Goal: Task Accomplishment & Management: Use online tool/utility

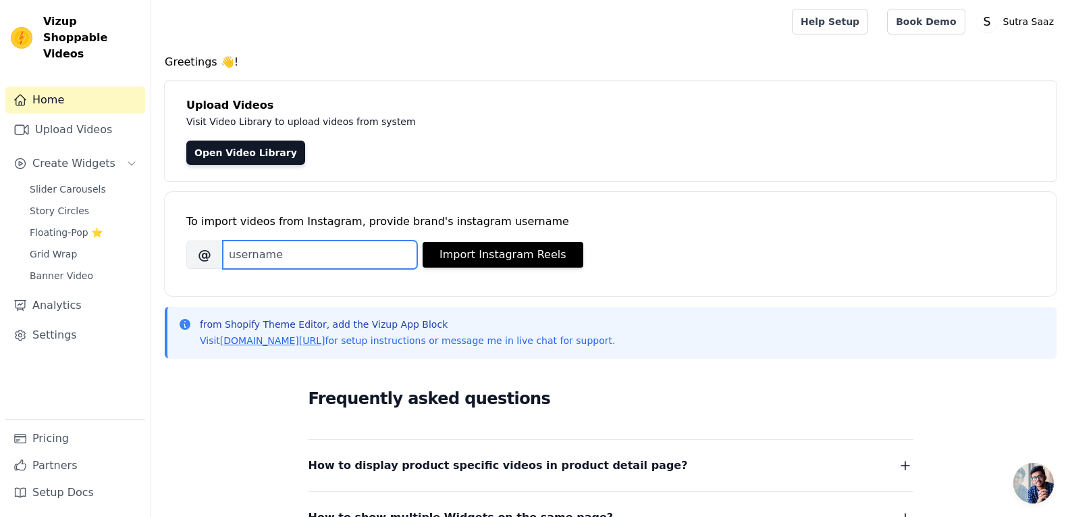
click at [390, 248] on input "Brand's Instagram Username" at bounding box center [320, 254] width 195 height 28
click at [94, 122] on link "Upload Videos" at bounding box center [75, 129] width 140 height 27
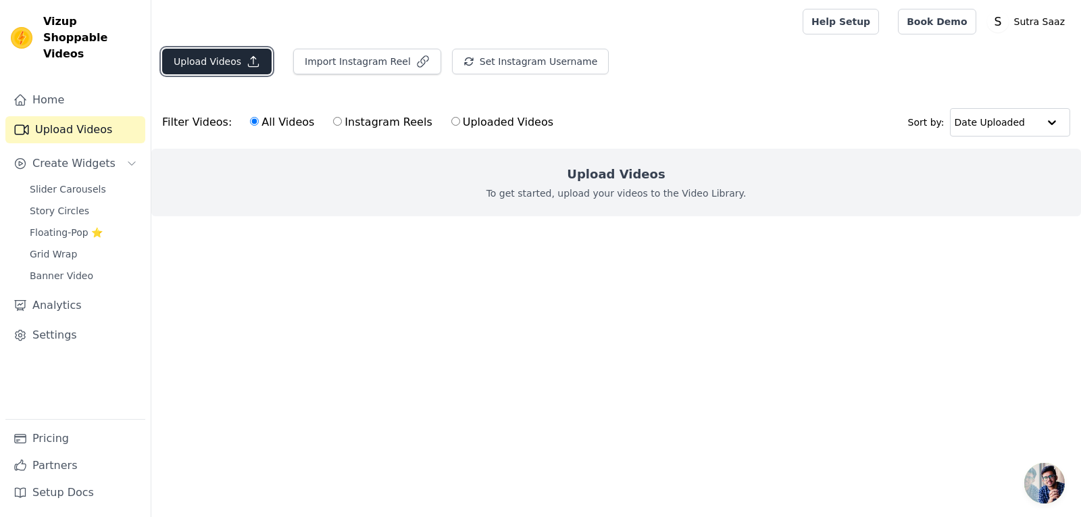
click at [224, 66] on button "Upload Videos" at bounding box center [216, 62] width 109 height 26
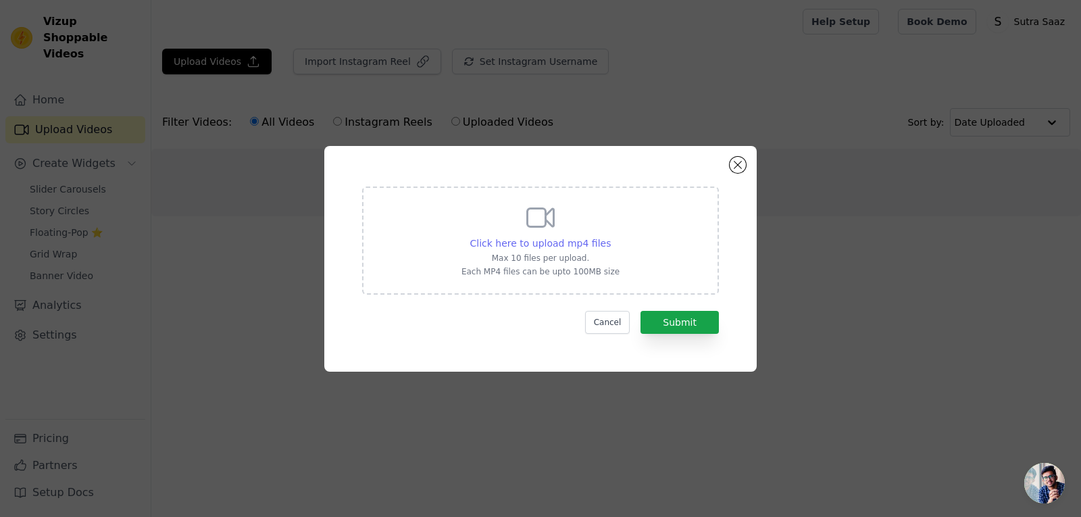
click at [575, 249] on span "Click here to upload mp4 files" at bounding box center [540, 243] width 141 height 11
click at [610, 236] on input "Click here to upload mp4 files Max 10 files per upload. Each MP4 files can be u…" at bounding box center [610, 236] width 1 height 1
type input "C:\fakepath\IMG_8656.MP4"
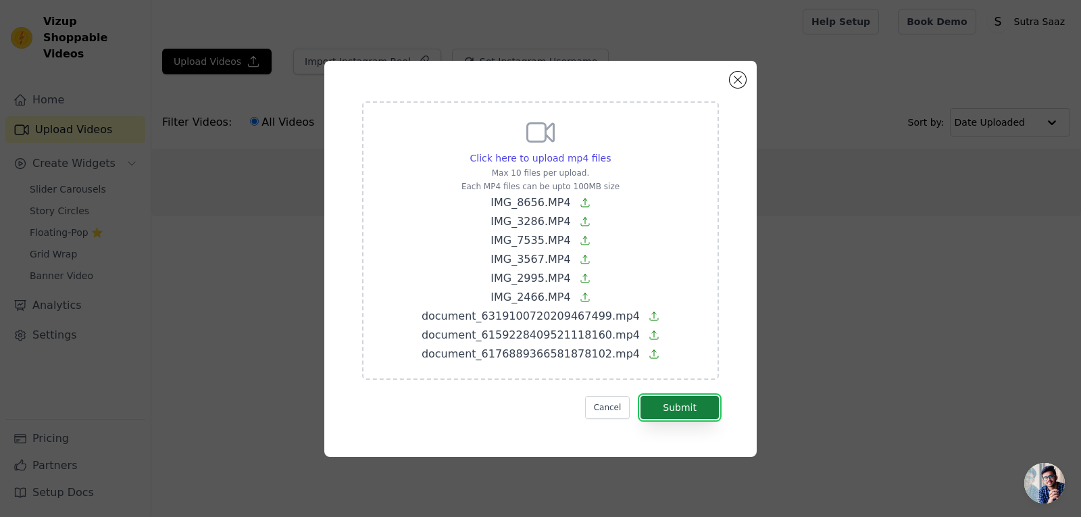
click at [675, 409] on button "Submit" at bounding box center [679, 407] width 78 height 23
click at [675, 407] on form "Click here to upload mp4 files Max 10 files per upload. Each MP4 files can be u…" at bounding box center [540, 259] width 357 height 317
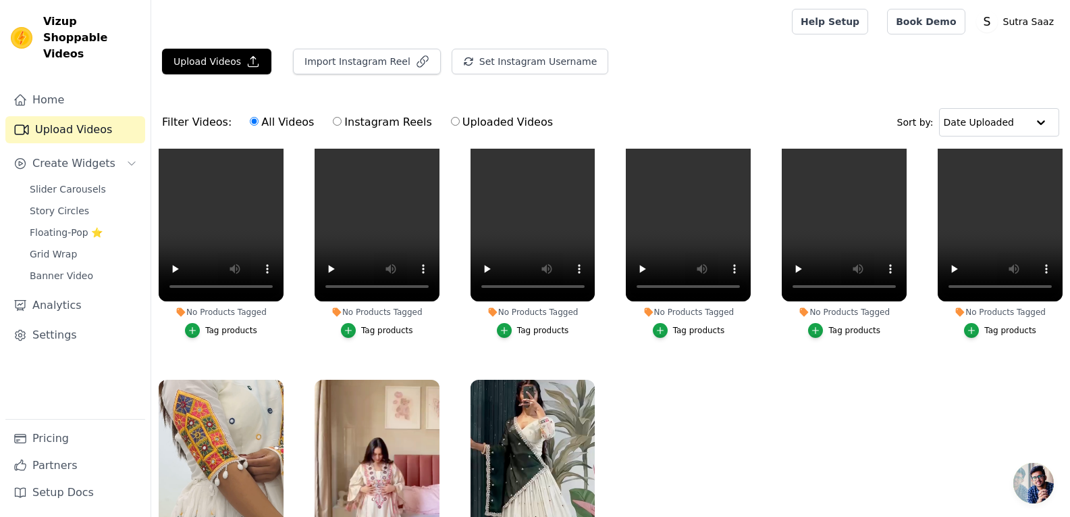
scroll to position [130, 0]
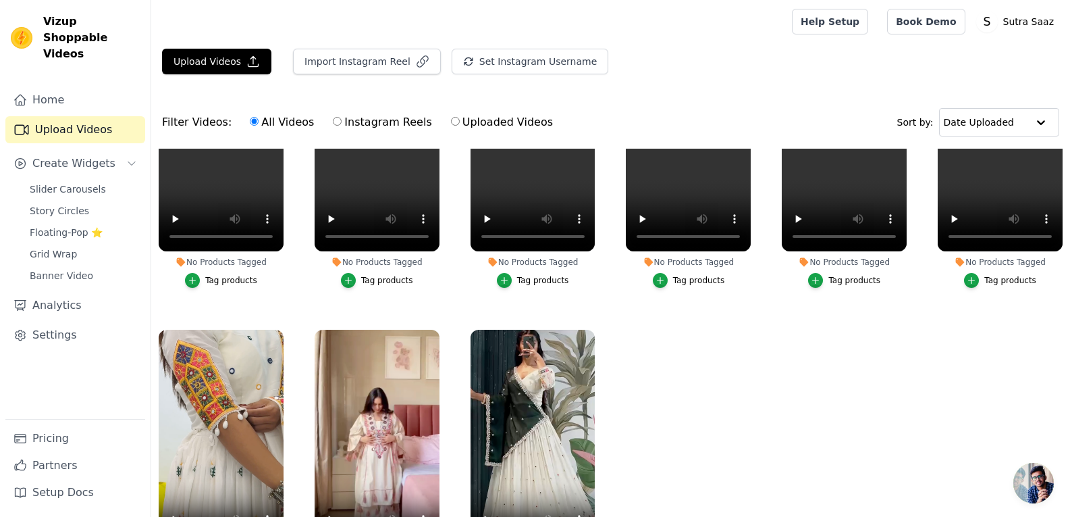
click at [234, 281] on button "Tag products" at bounding box center [221, 280] width 72 height 15
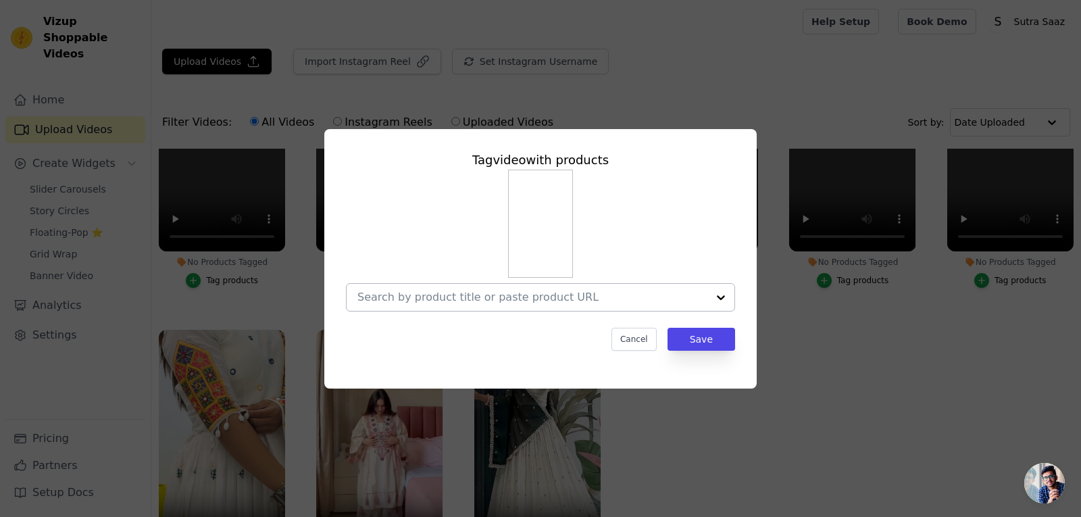
click at [464, 293] on input "No Products Tagged Tag video with products Cancel Save Tag products" at bounding box center [532, 296] width 350 height 13
click at [808, 322] on div "Tag video with products Cancel Save" at bounding box center [540, 258] width 1037 height 303
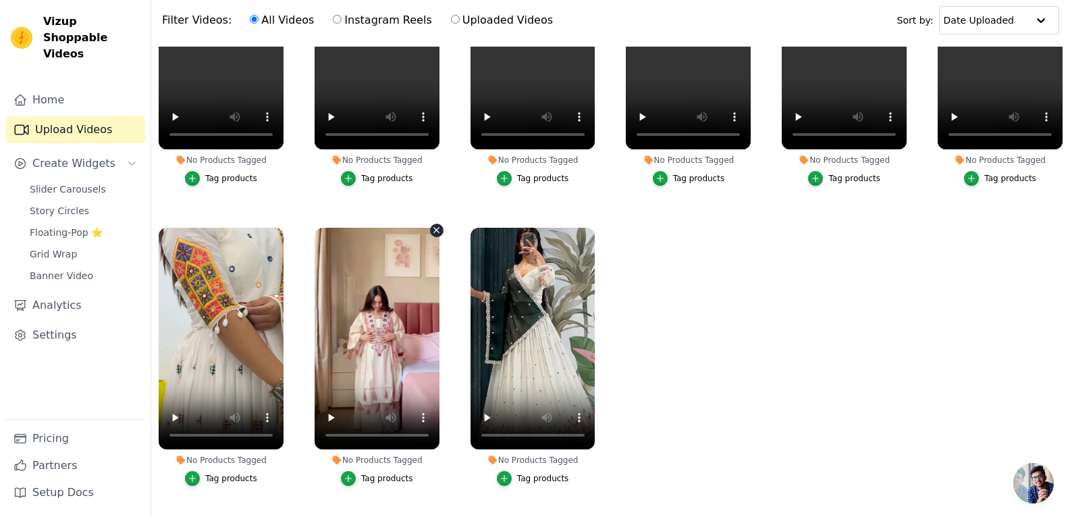
scroll to position [103, 0]
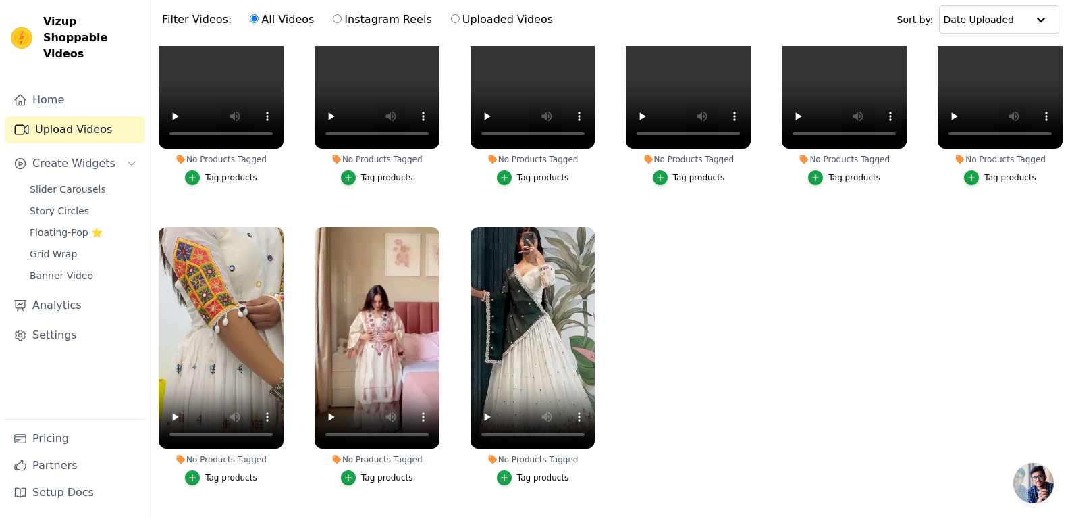
click at [372, 472] on div "Tag products" at bounding box center [387, 477] width 52 height 11
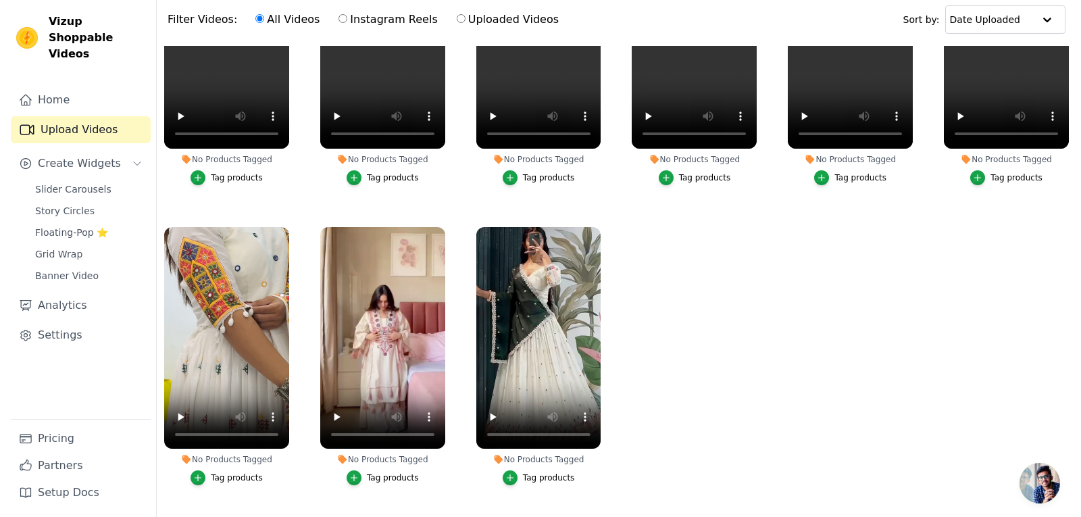
scroll to position [0, 0]
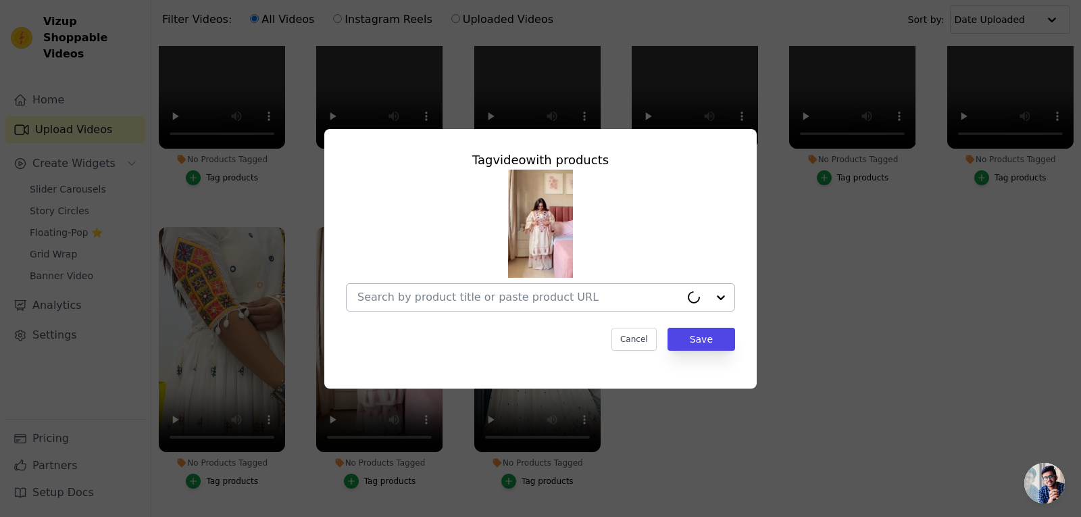
click at [540, 284] on div at bounding box center [518, 297] width 323 height 27
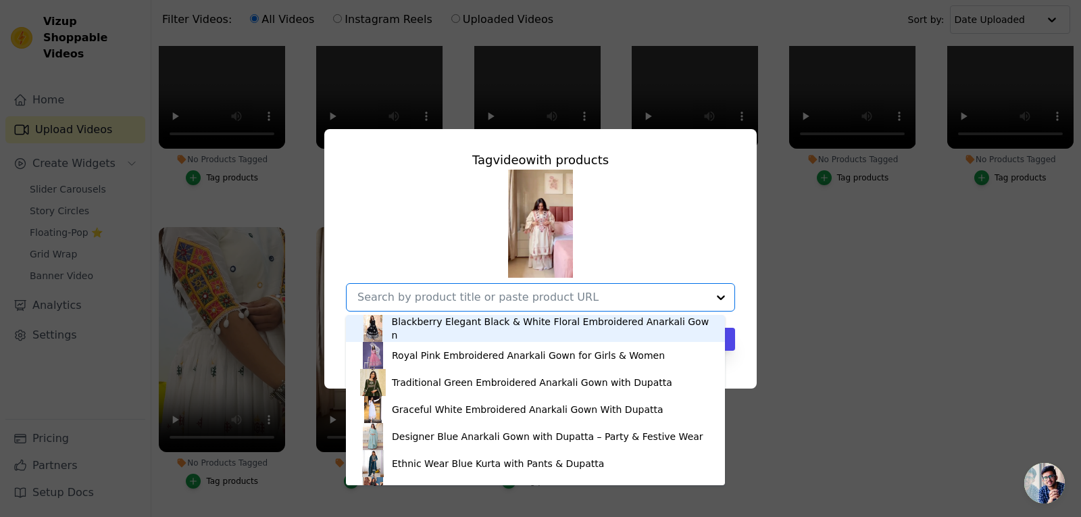
paste input "The Perfect Match –Trendy & Comfortable Cord Set"
type input "The Perfect Match –Trendy & Comfortable Cord Set"
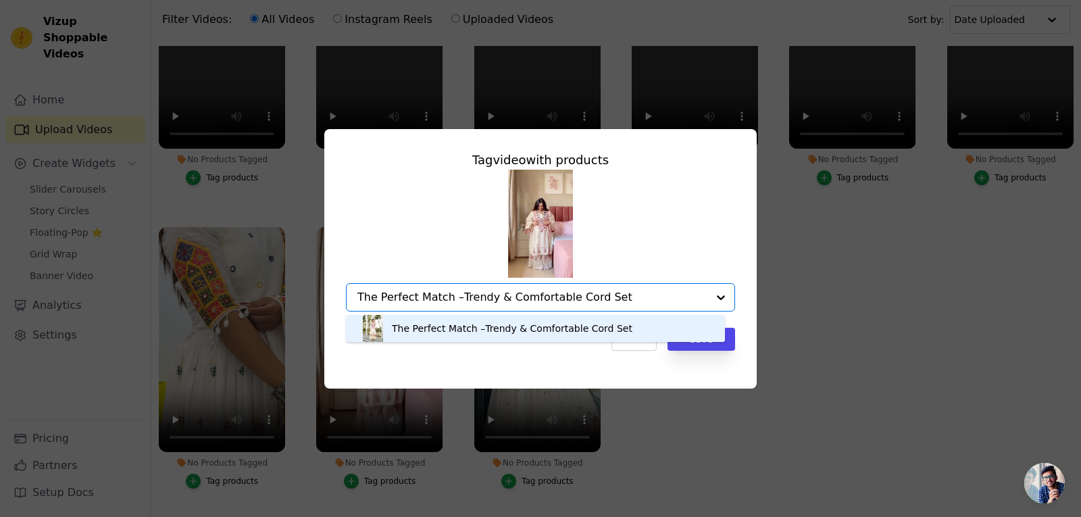
click at [611, 337] on div "The Perfect Match –Trendy & Comfortable Cord Set" at bounding box center [535, 328] width 352 height 27
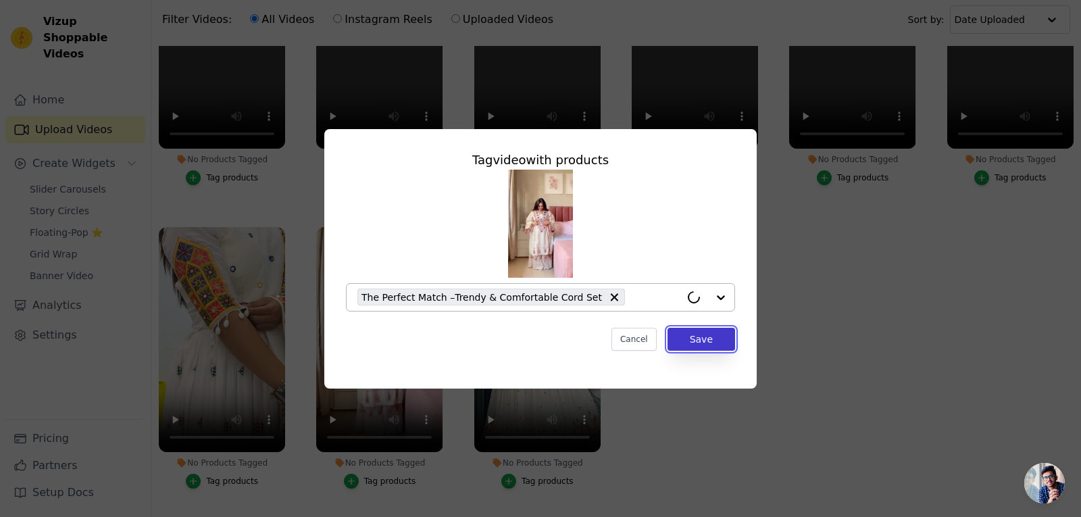
click at [700, 338] on button "Save" at bounding box center [701, 339] width 68 height 23
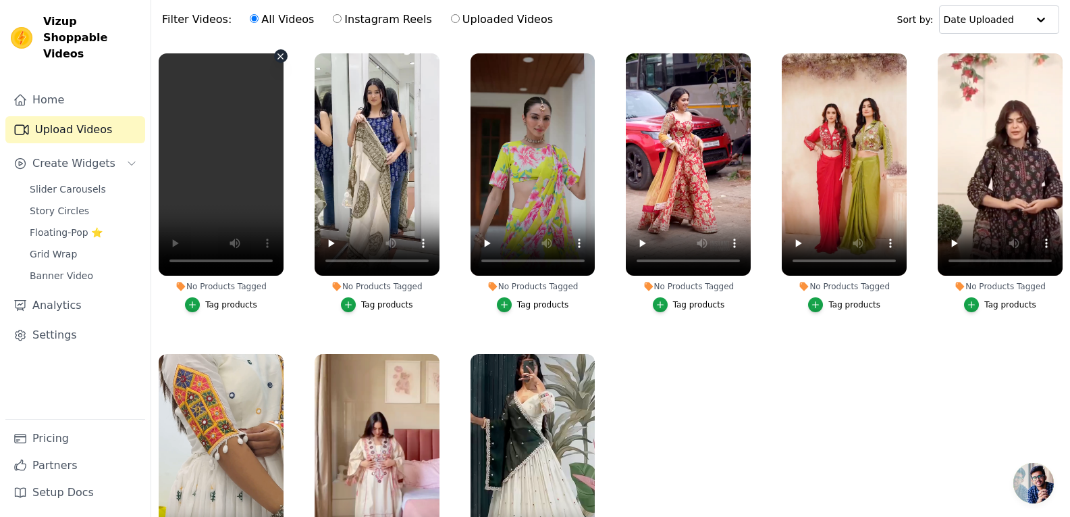
click at [276, 56] on icon "button" at bounding box center [281, 56] width 10 height 10
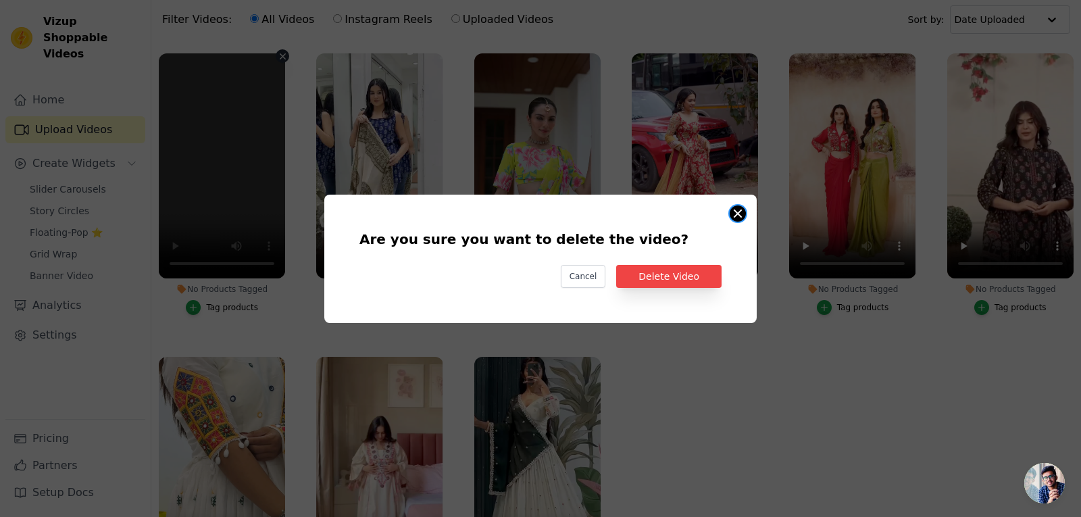
click at [741, 212] on button "Are you sure you want to delete the video? Cancel Delete Video No Products Tagg…" at bounding box center [737, 213] width 16 height 16
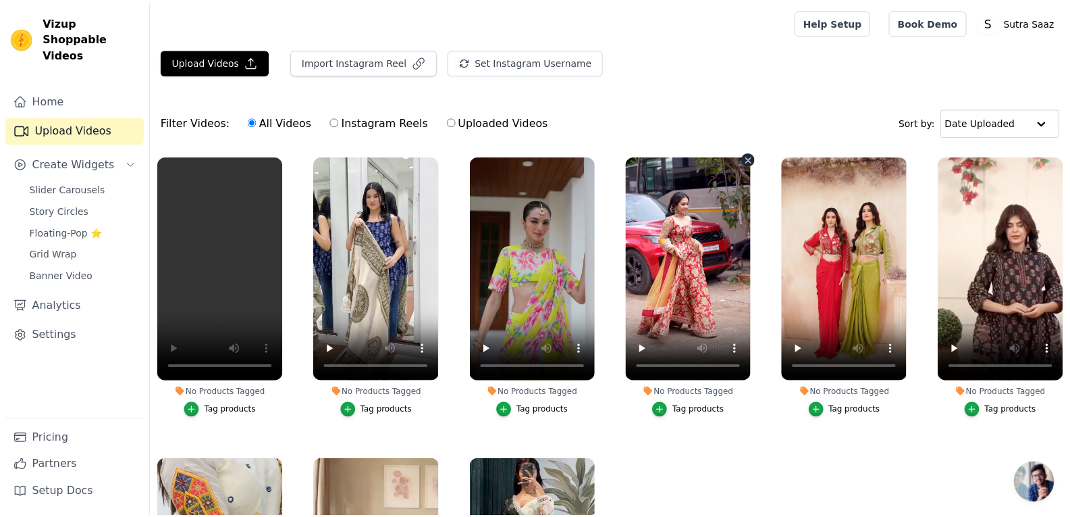
scroll to position [103, 0]
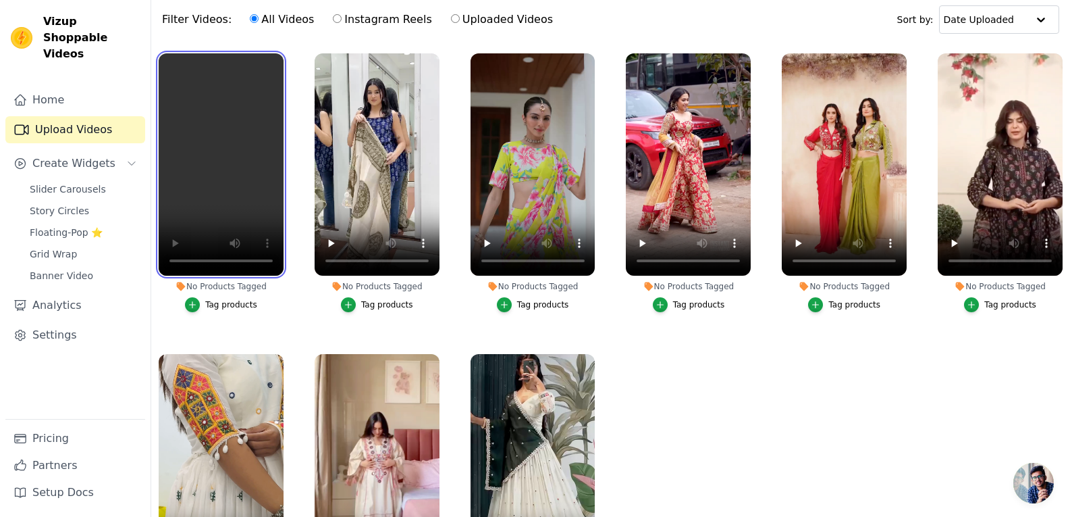
drag, startPoint x: 229, startPoint y: 155, endPoint x: 463, endPoint y: 165, distance: 234.6
click at [463, 165] on ul "No Products Tagged Tag products No Products Tagged Tag products No Products Tag…" at bounding box center [610, 282] width 919 height 473
click at [206, 151] on video at bounding box center [221, 164] width 125 height 222
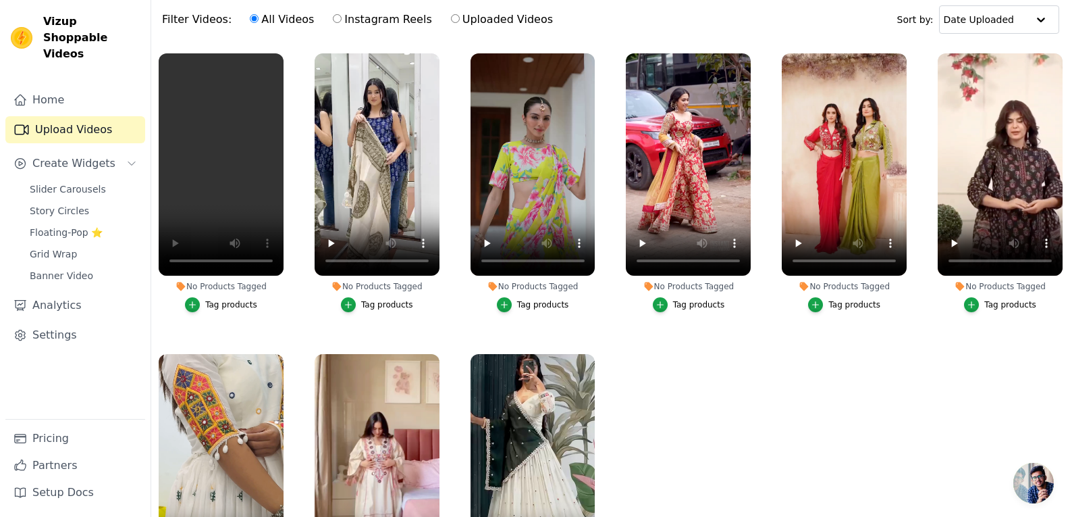
click at [61, 184] on div "Slider Carousels Story Circles Floating-Pop ⭐ Grid Wrap Banner Video" at bounding box center [84, 232] width 124 height 105
click at [75, 182] on span "Slider Carousels" at bounding box center [68, 189] width 76 height 14
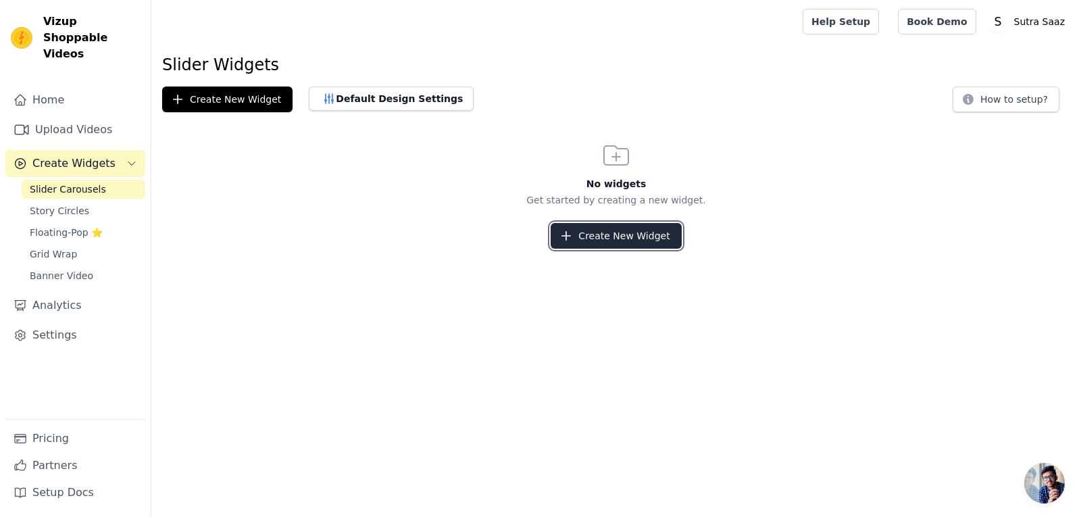
click at [588, 237] on button "Create New Widget" at bounding box center [615, 236] width 130 height 26
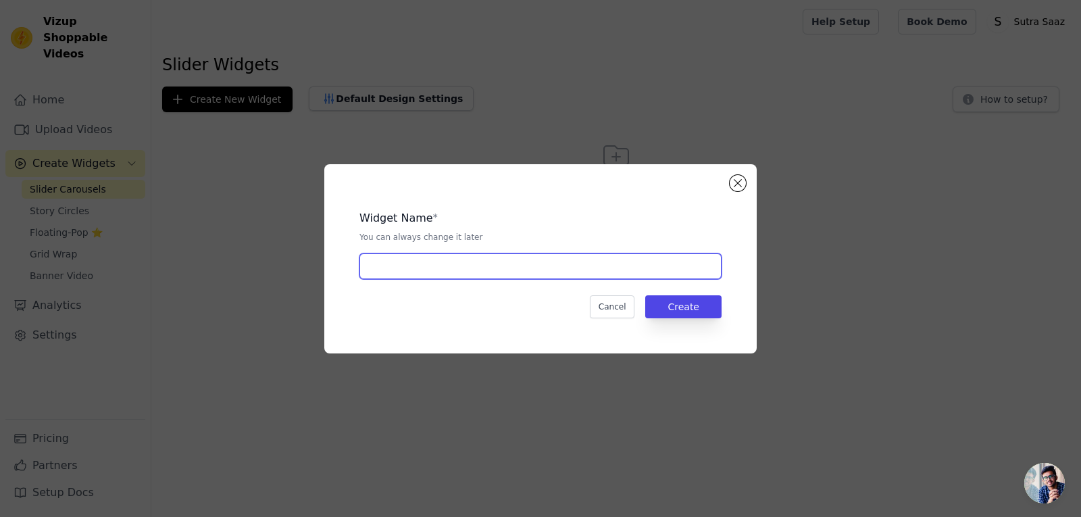
click at [514, 278] on input "text" at bounding box center [540, 266] width 362 height 26
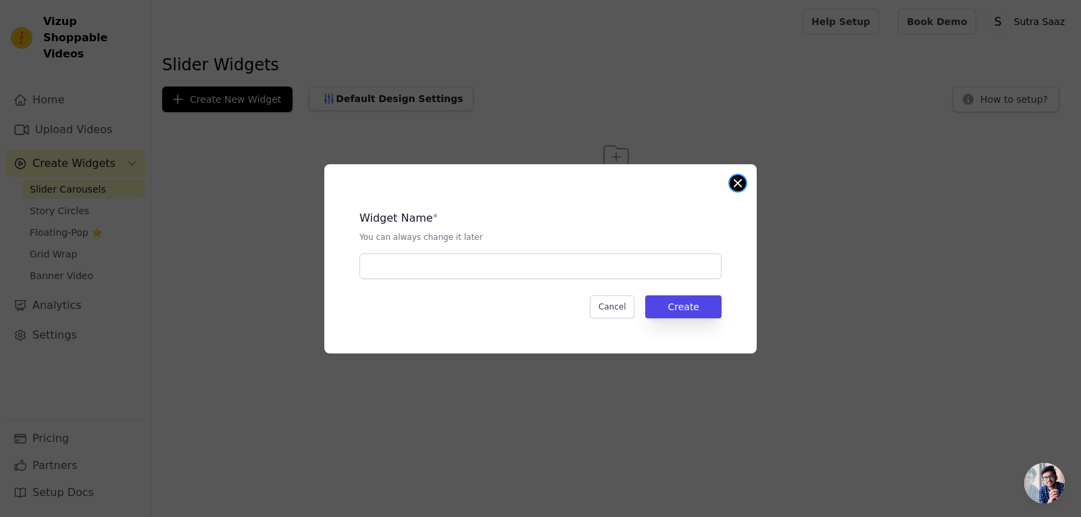
click at [738, 186] on button "Close modal" at bounding box center [737, 183] width 16 height 16
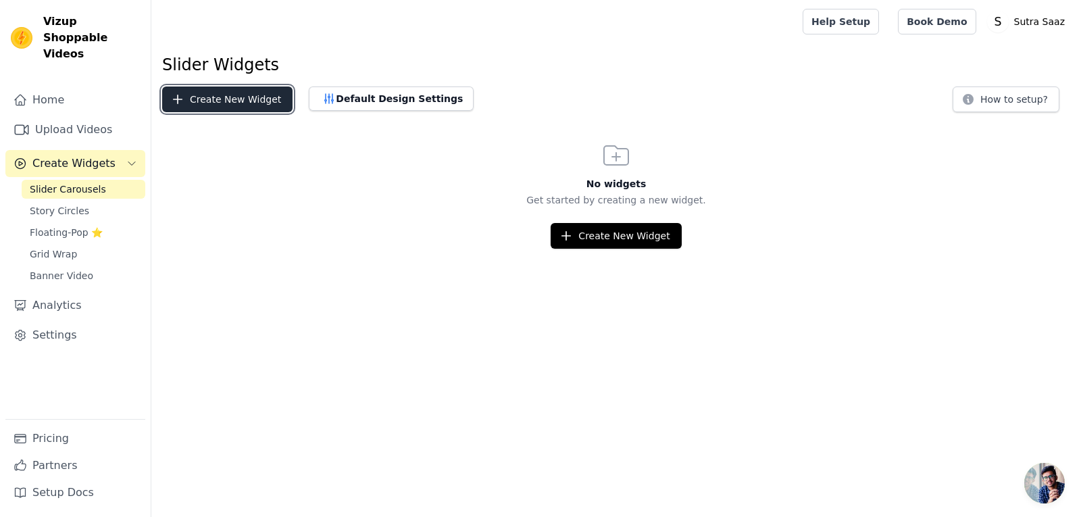
click at [185, 95] on button "Create New Widget" at bounding box center [227, 99] width 130 height 26
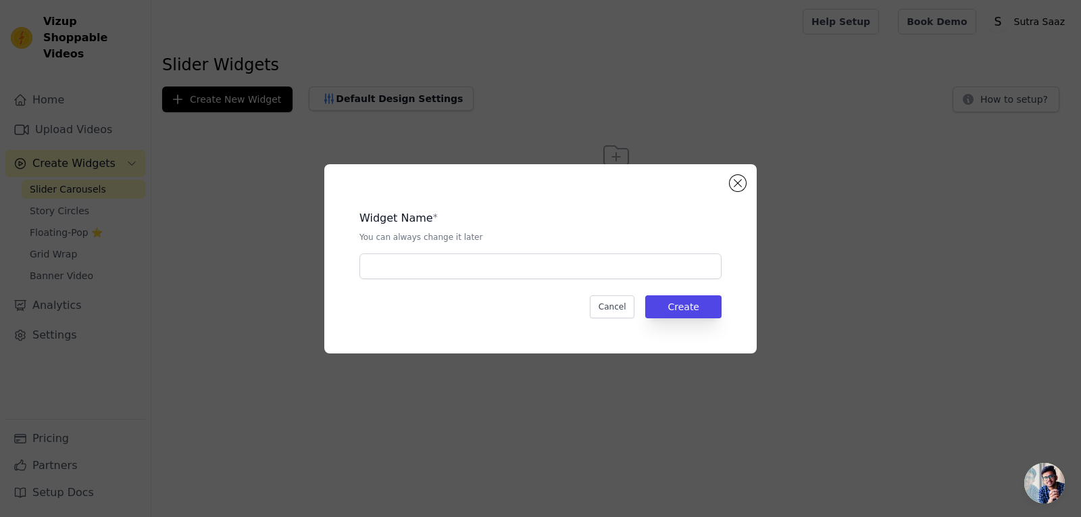
click at [677, 284] on div "Widget Name * You can always change it later Cancel Create" at bounding box center [540, 259] width 389 height 146
click at [677, 274] on input "text" at bounding box center [540, 266] width 362 height 26
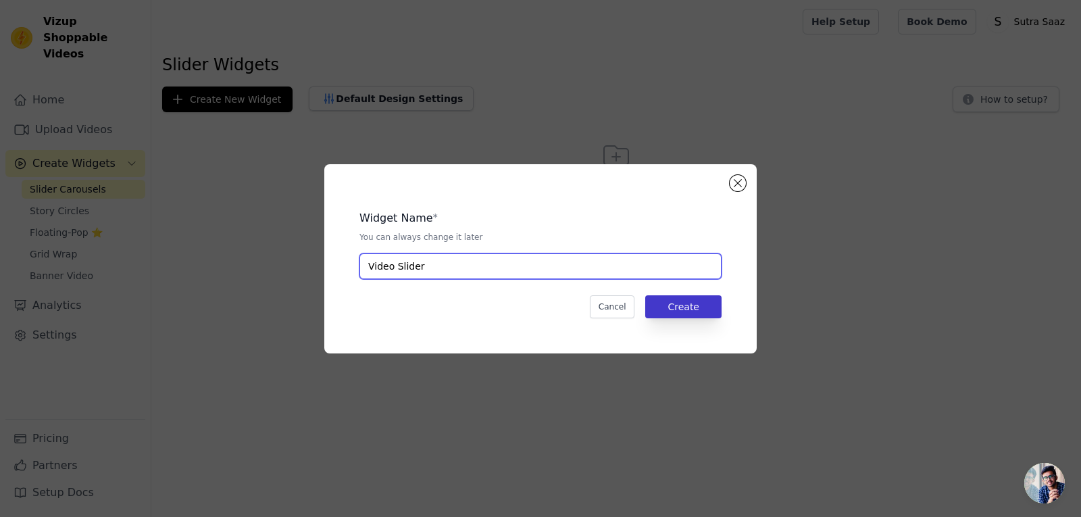
type input "Video Slider"
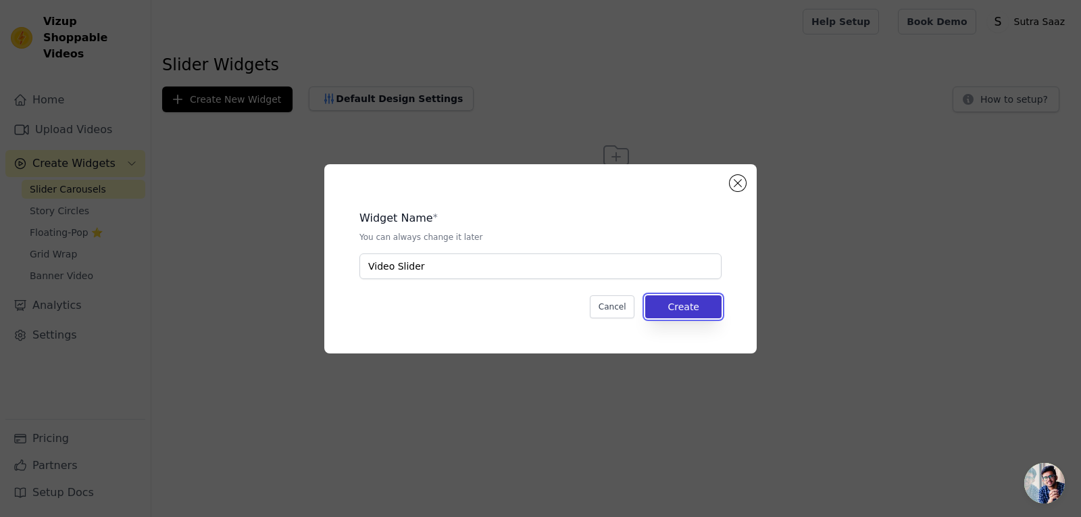
click at [683, 299] on button "Create" at bounding box center [683, 306] width 76 height 23
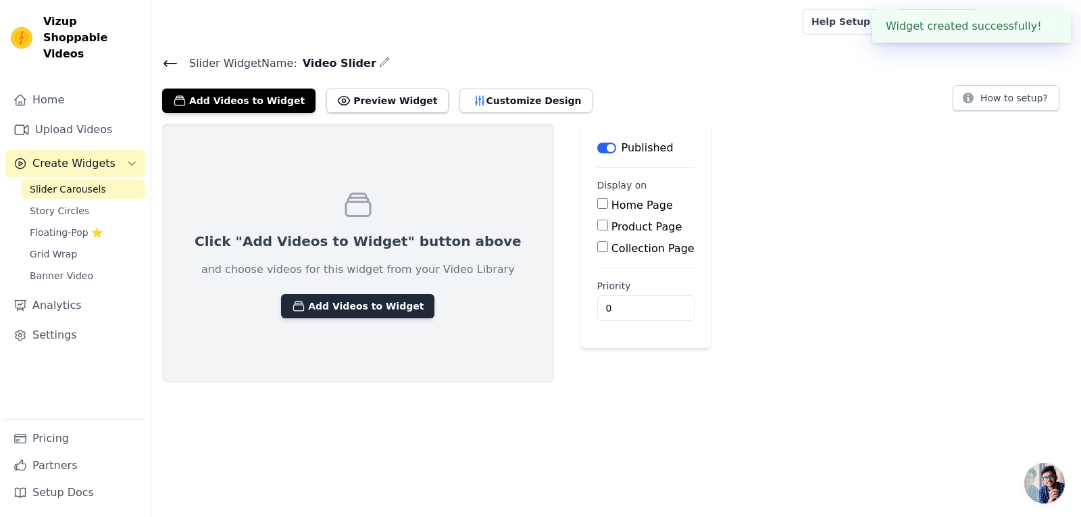
click at [361, 296] on div "Click "Add Videos to Widget" button above and choose videos for this widget fro…" at bounding box center [358, 253] width 392 height 259
click at [597, 208] on div "Home Page" at bounding box center [645, 205] width 97 height 16
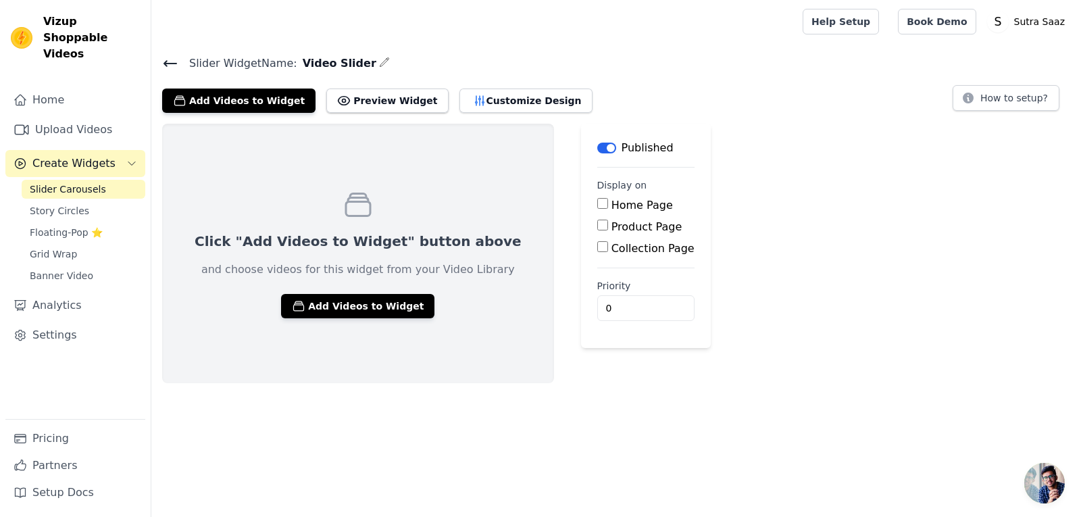
click at [597, 206] on input "Home Page" at bounding box center [602, 203] width 11 height 11
checkbox input "true"
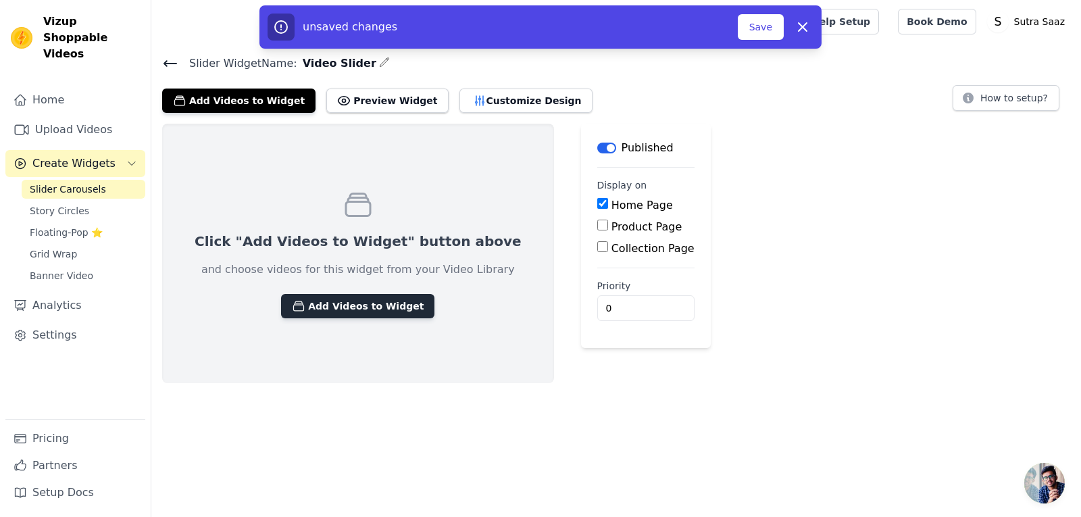
click at [374, 309] on button "Add Videos to Widget" at bounding box center [357, 306] width 153 height 24
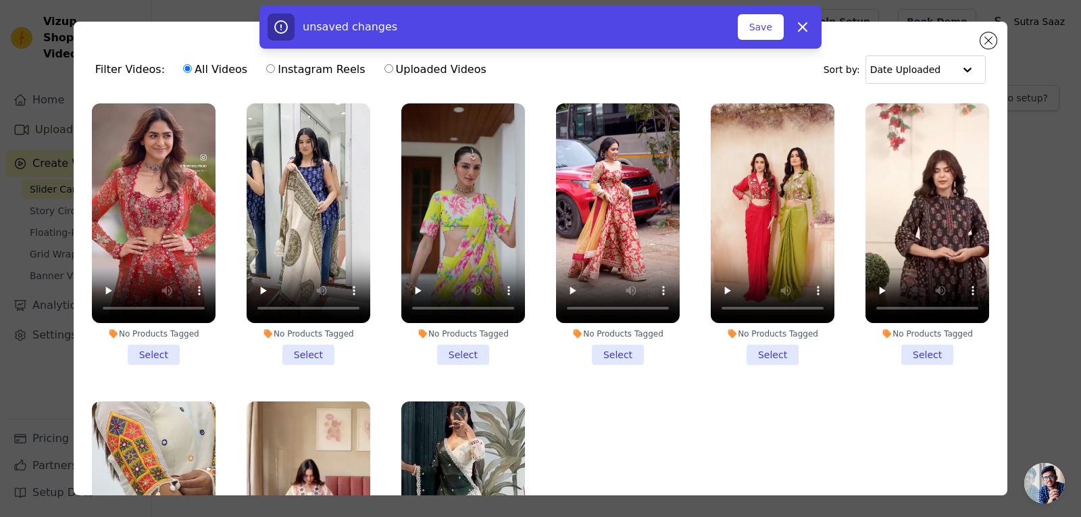
click at [307, 346] on li "No Products Tagged Select" at bounding box center [309, 233] width 124 height 261
click at [0, 0] on input "No Products Tagged Select" at bounding box center [0, 0] width 0 height 0
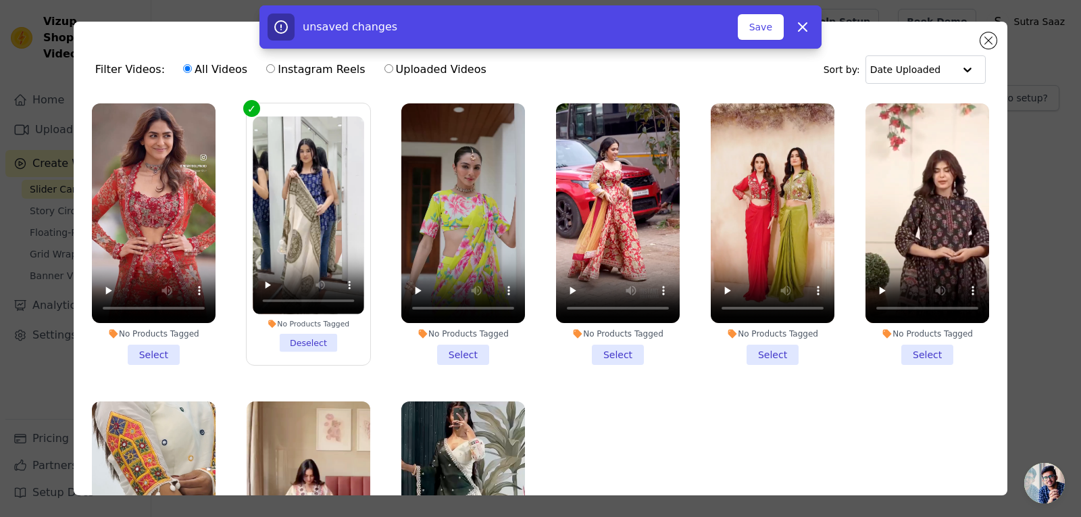
click at [149, 346] on li "No Products Tagged Select" at bounding box center [154, 233] width 124 height 261
click at [0, 0] on input "No Products Tagged Select" at bounding box center [0, 0] width 0 height 0
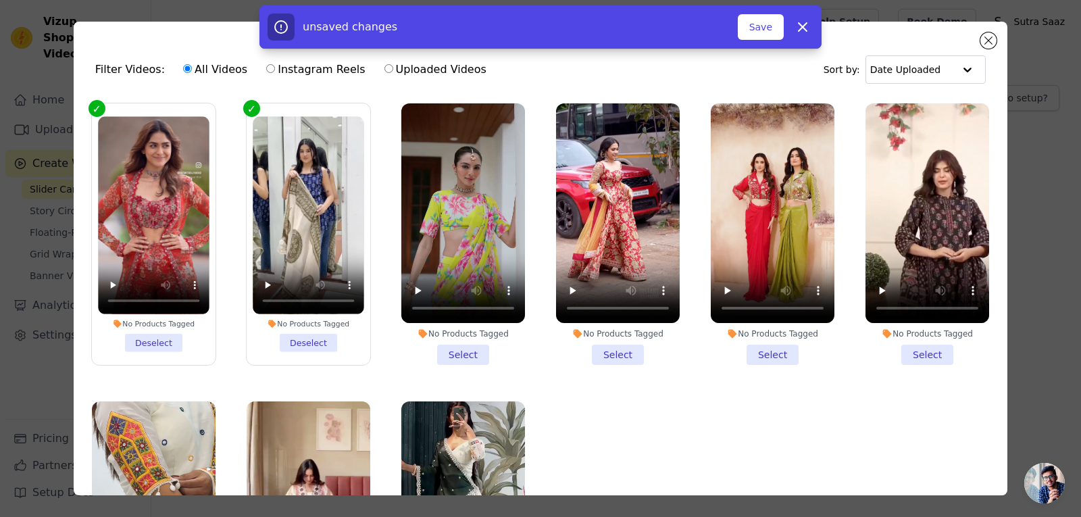
click at [461, 359] on li "No Products Tagged Select" at bounding box center [463, 233] width 124 height 261
click at [0, 0] on input "No Products Tagged Select" at bounding box center [0, 0] width 0 height 0
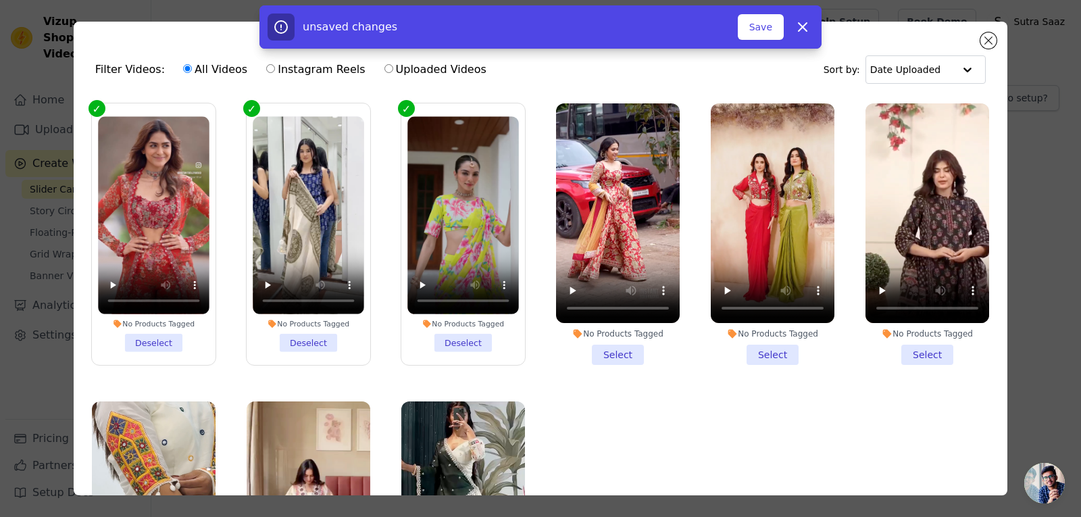
click at [613, 348] on li "No Products Tagged Select" at bounding box center [618, 233] width 124 height 261
click at [0, 0] on input "No Products Tagged Select" at bounding box center [0, 0] width 0 height 0
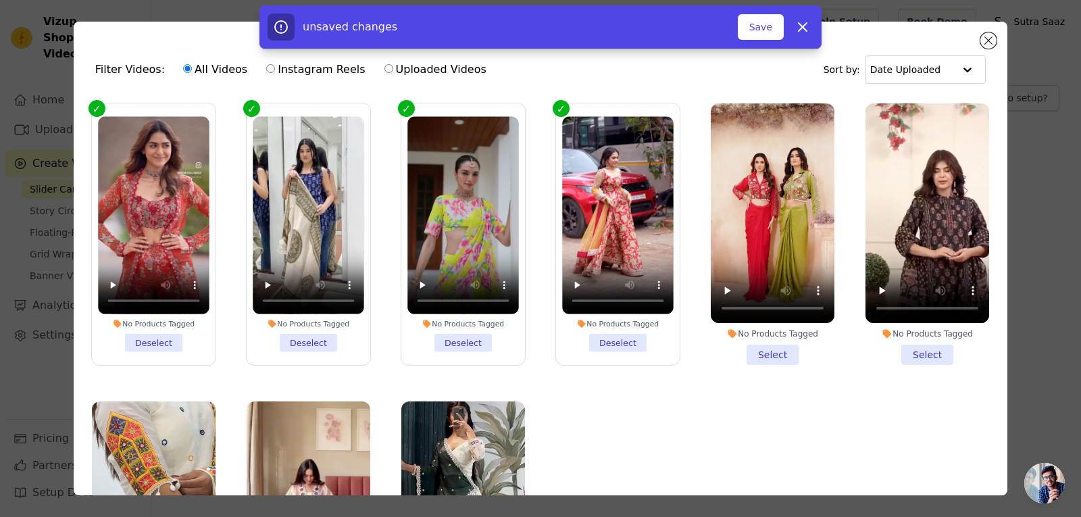
click at [758, 342] on li "No Products Tagged Select" at bounding box center [772, 233] width 124 height 261
click at [0, 0] on input "No Products Tagged Select" at bounding box center [0, 0] width 0 height 0
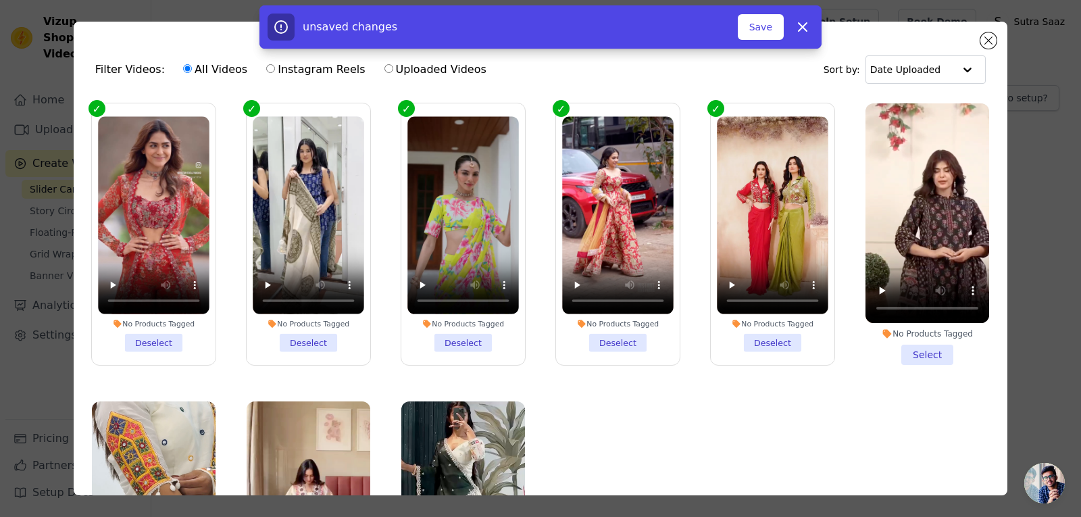
click at [910, 346] on li "No Products Tagged Select" at bounding box center [927, 233] width 124 height 261
click at [0, 0] on input "No Products Tagged Select" at bounding box center [0, 0] width 0 height 0
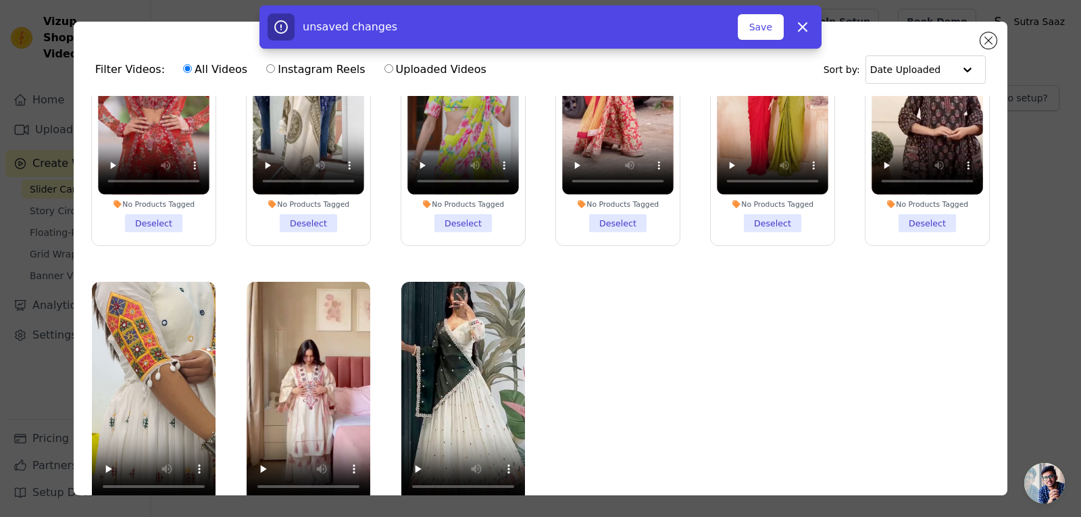
scroll to position [118, 0]
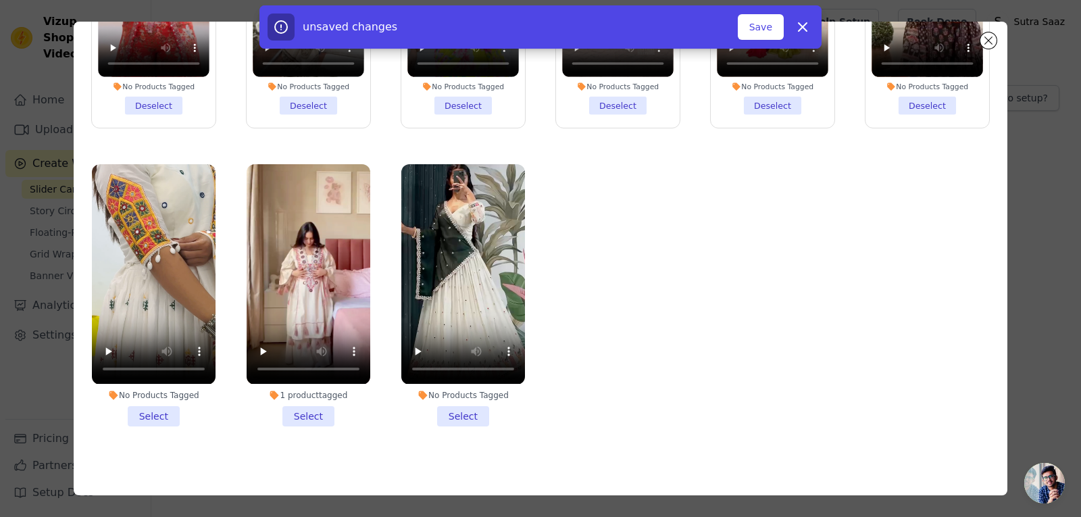
click at [146, 399] on li "No Products Tagged Select" at bounding box center [154, 294] width 124 height 261
click at [0, 0] on input "No Products Tagged Select" at bounding box center [0, 0] width 0 height 0
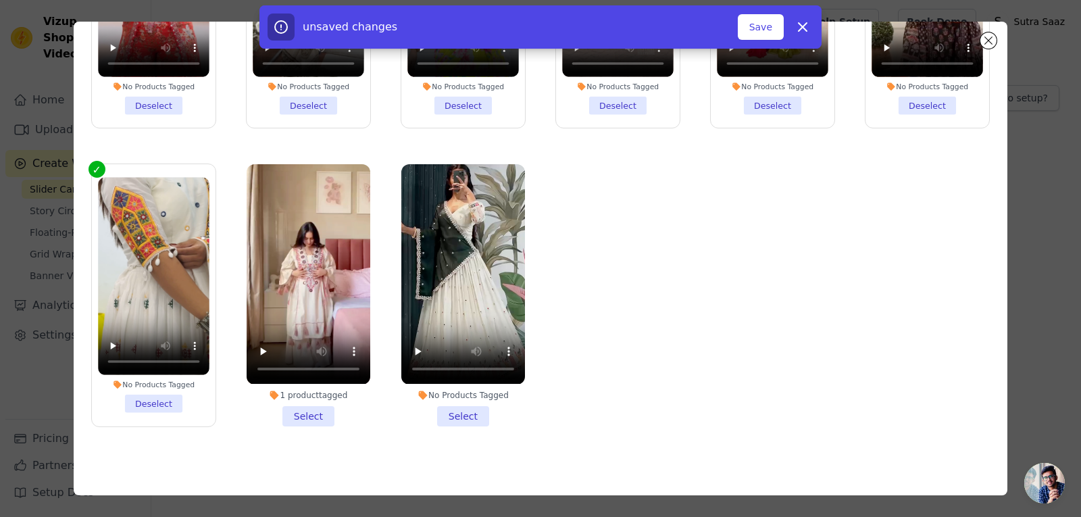
click at [322, 415] on li "1 product tagged Select" at bounding box center [309, 294] width 124 height 261
click at [0, 0] on input "1 product tagged Select" at bounding box center [0, 0] width 0 height 0
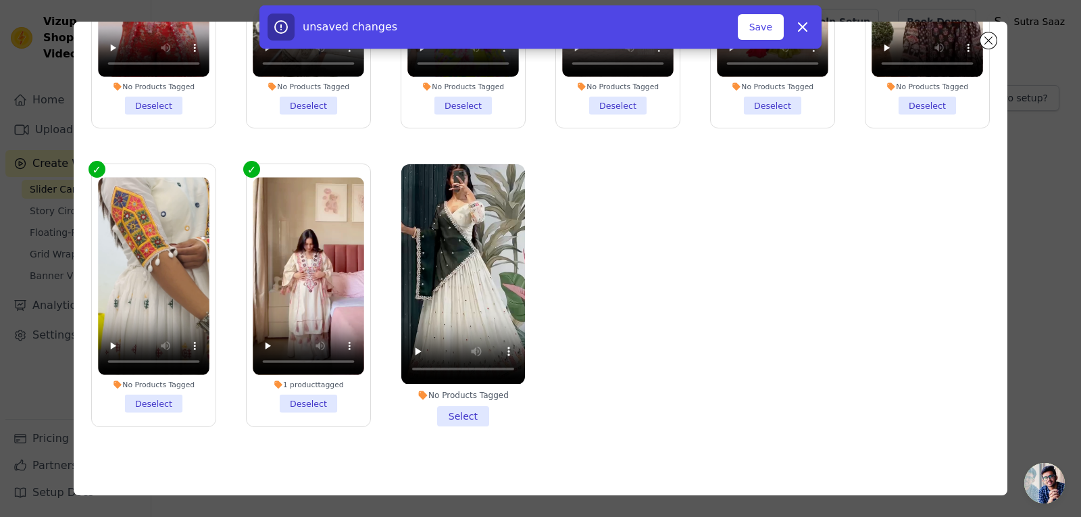
click at [452, 402] on li "No Products Tagged Select" at bounding box center [463, 294] width 124 height 261
click at [0, 0] on input "No Products Tagged Select" at bounding box center [0, 0] width 0 height 0
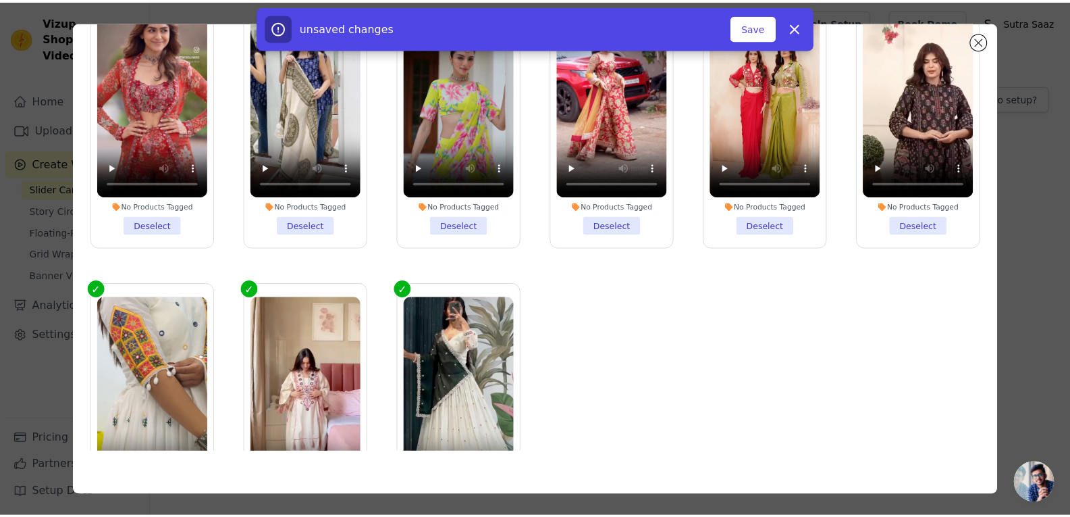
scroll to position [0, 0]
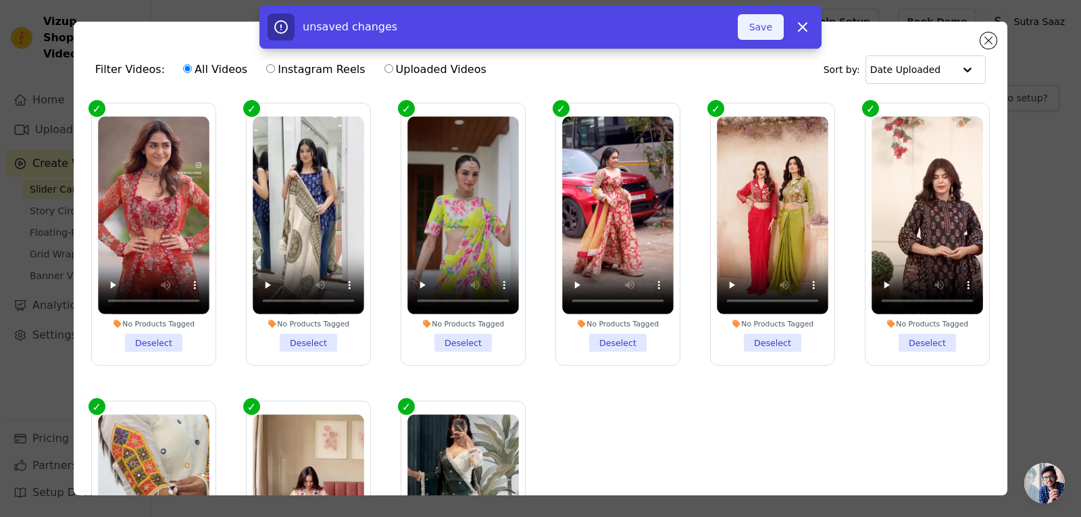
click at [771, 22] on button "Save" at bounding box center [760, 27] width 46 height 26
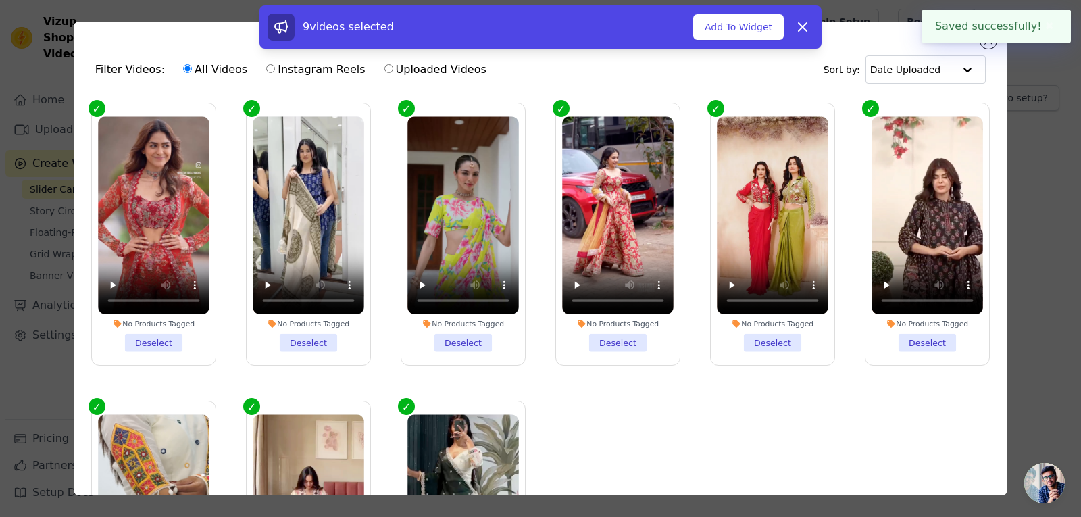
click at [771, 23] on button "Add To Widget" at bounding box center [738, 27] width 90 height 26
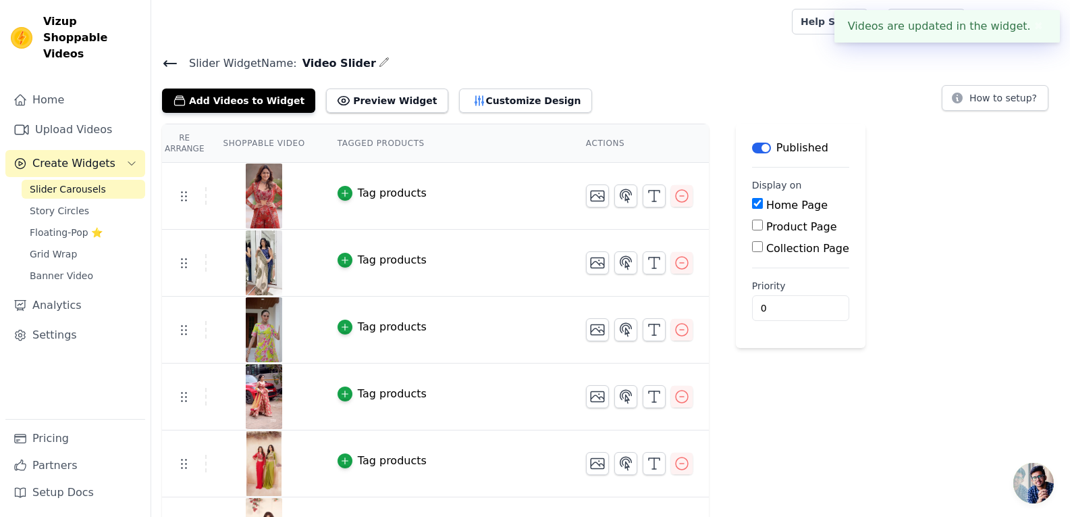
click at [283, 142] on th "Shoppable Video" at bounding box center [264, 143] width 114 height 38
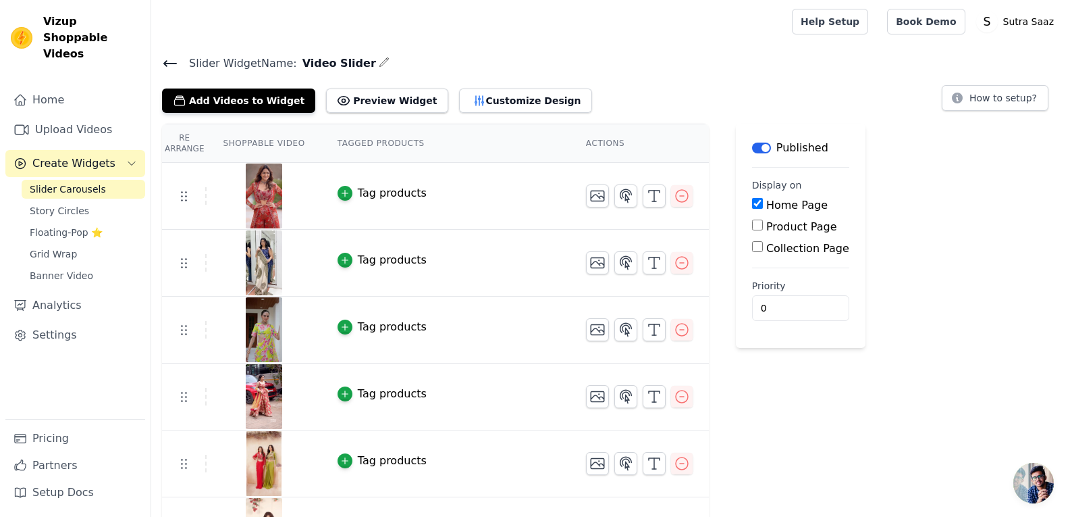
click at [362, 146] on th "Tagged Products" at bounding box center [445, 143] width 249 height 38
click at [360, 147] on th "Tagged Products" at bounding box center [445, 143] width 249 height 38
click at [281, 149] on th "Shoppable Video" at bounding box center [264, 143] width 114 height 38
click at [255, 137] on th "Shoppable Video" at bounding box center [264, 143] width 114 height 38
click at [393, 105] on button "Preview Widget" at bounding box center [387, 100] width 122 height 24
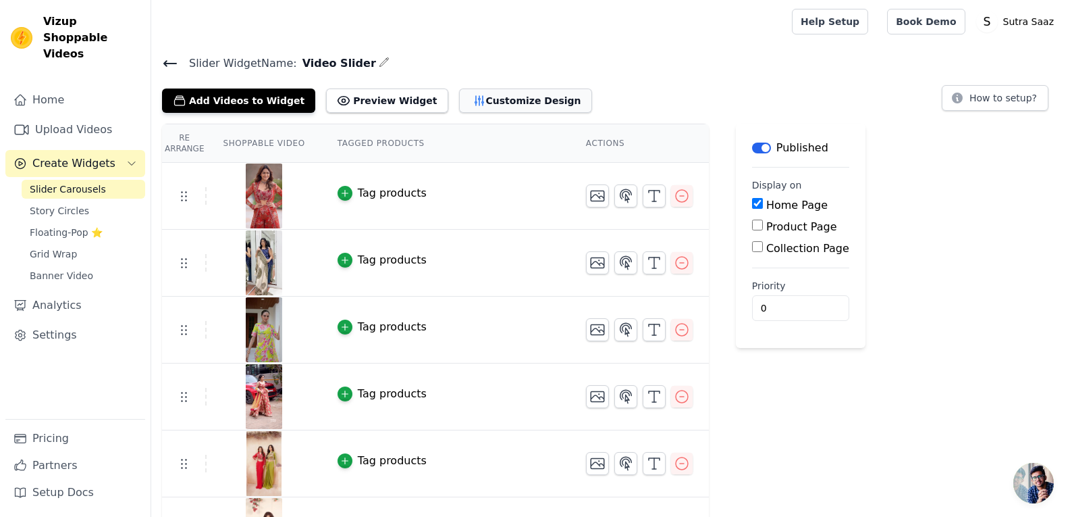
click at [464, 105] on button "Customize Design" at bounding box center [525, 100] width 133 height 24
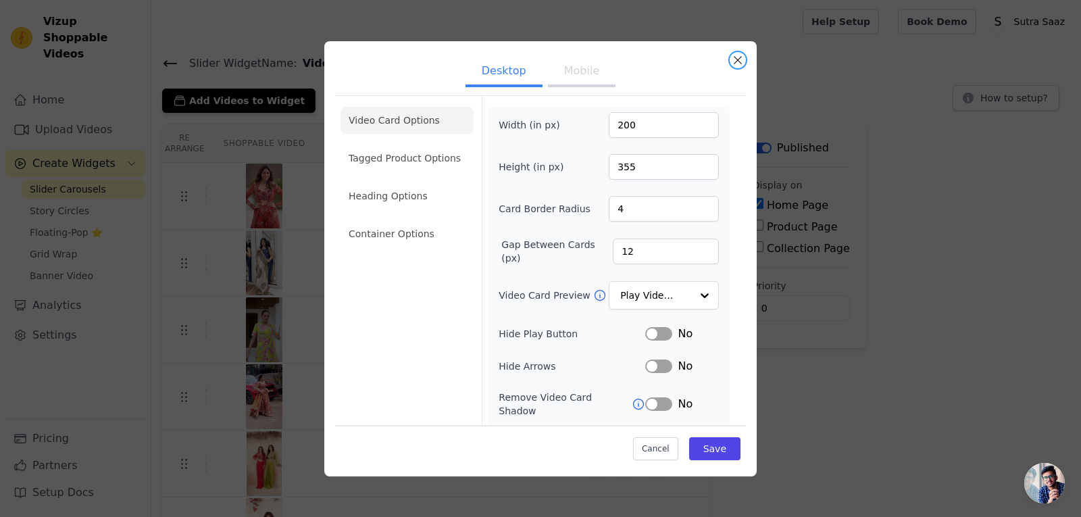
click at [746, 62] on div "Desktop Mobile Video Card Options Tagged Product Options Heading Options Contai…" at bounding box center [540, 258] width 432 height 435
click at [738, 61] on button "Close modal" at bounding box center [737, 60] width 16 height 16
